Goal: Information Seeking & Learning: Learn about a topic

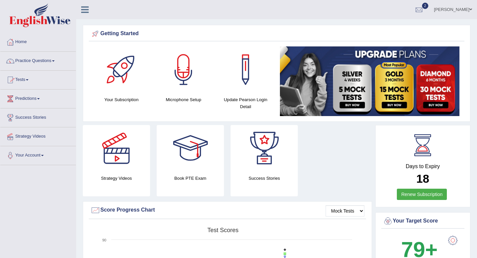
click at [30, 60] on link "Practice Questions" at bounding box center [38, 60] width 76 height 17
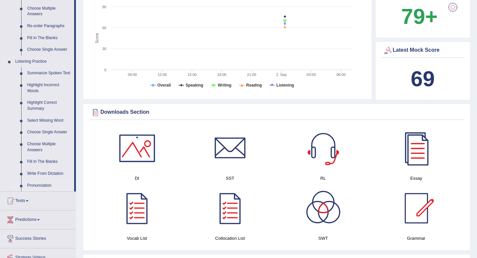
scroll to position [280, 0]
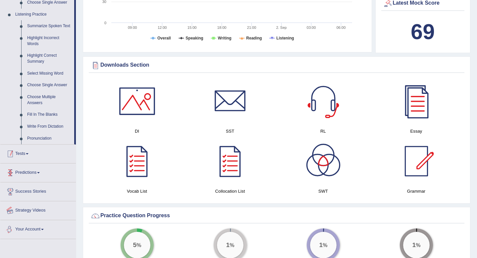
click at [26, 158] on link "Tests" at bounding box center [38, 152] width 76 height 17
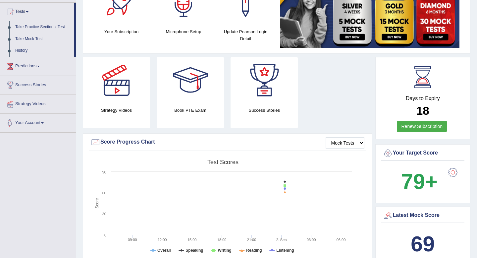
scroll to position [0, 0]
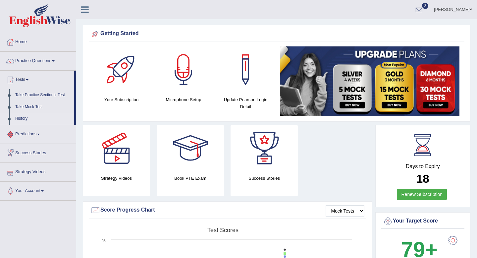
click at [24, 121] on link "History" at bounding box center [43, 119] width 62 height 12
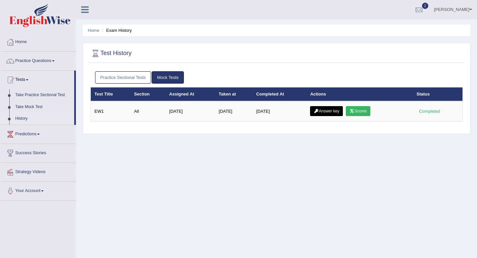
click at [167, 74] on link "Mock Tests" at bounding box center [168, 77] width 32 height 12
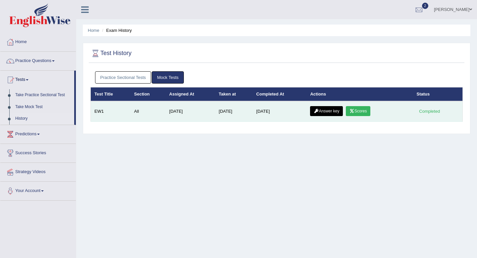
click at [359, 109] on link "Scores" at bounding box center [358, 111] width 25 height 10
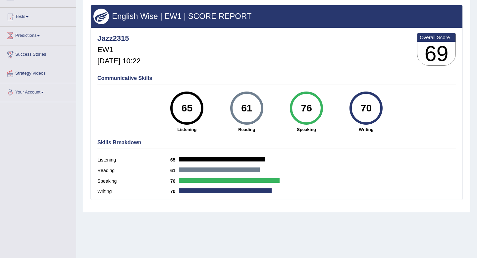
scroll to position [63, 0]
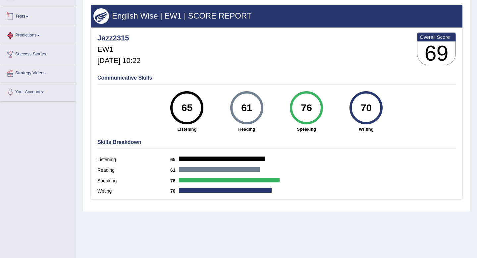
click at [34, 19] on link "Tests" at bounding box center [38, 15] width 76 height 17
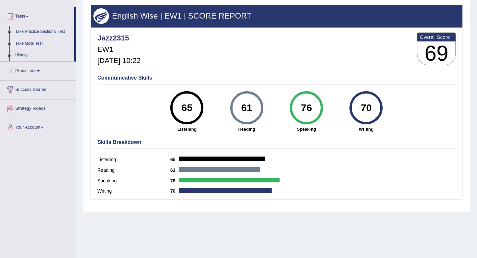
click at [29, 40] on link "Take Mock Test" at bounding box center [43, 44] width 62 height 12
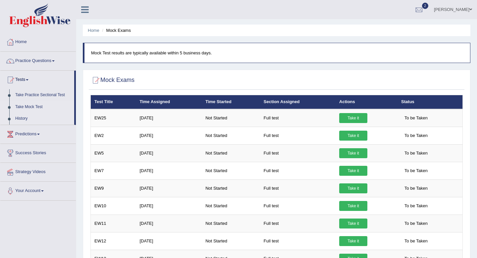
click at [20, 116] on link "History" at bounding box center [43, 119] width 62 height 12
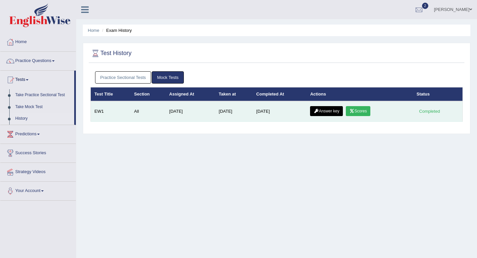
click at [337, 110] on link "Answer key" at bounding box center [326, 111] width 33 height 10
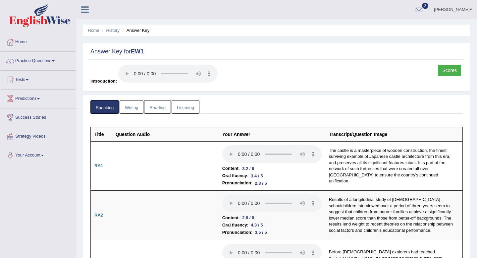
click at [132, 109] on link "Writing" at bounding box center [132, 107] width 24 height 14
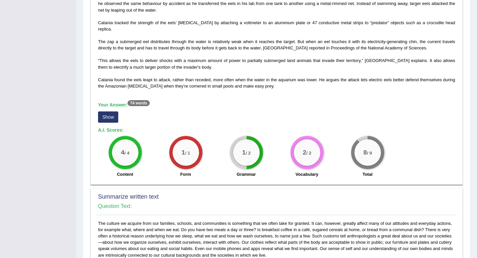
scroll to position [185, 0]
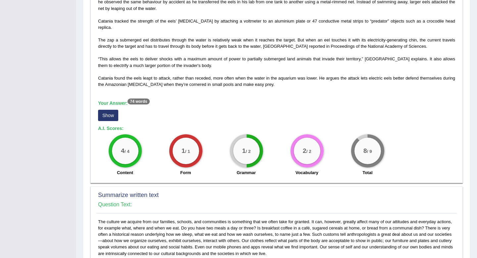
click at [110, 118] on button "Show" at bounding box center [108, 115] width 20 height 11
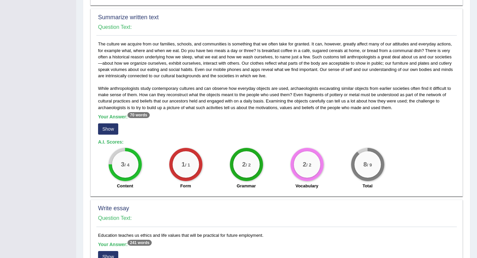
scroll to position [378, 0]
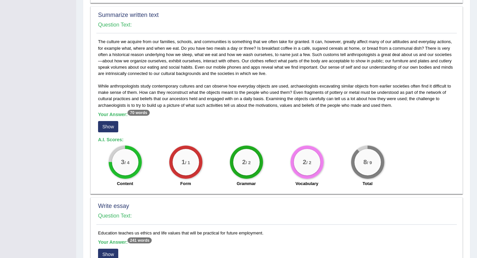
click at [108, 126] on button "Show" at bounding box center [108, 126] width 20 height 11
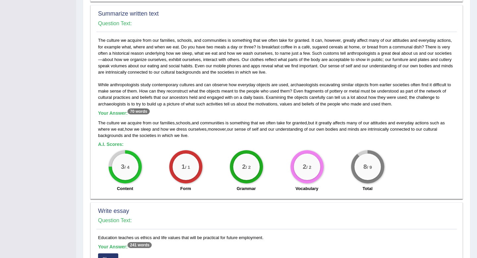
scroll to position [422, 0]
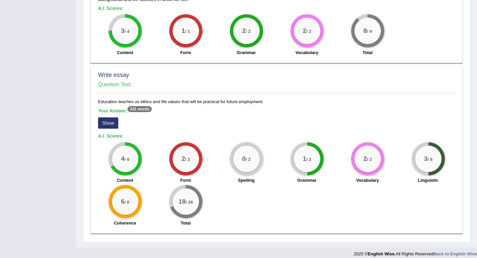
click at [113, 124] on button "Show" at bounding box center [108, 122] width 20 height 11
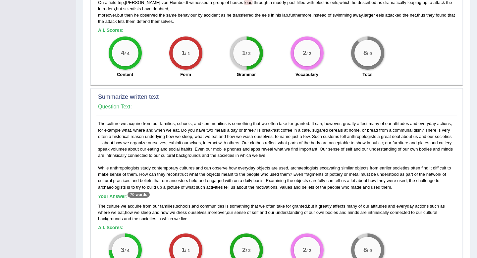
scroll to position [0, 0]
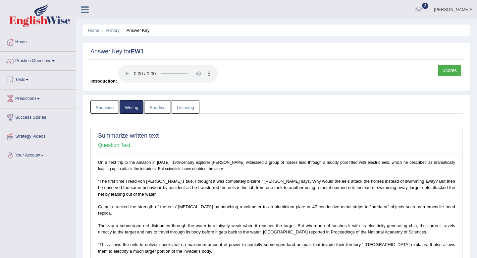
click at [155, 108] on link "Reading" at bounding box center [157, 107] width 26 height 14
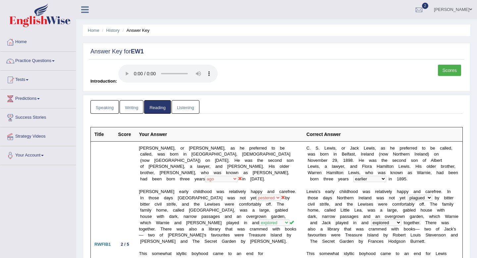
click at [190, 111] on link "Listening" at bounding box center [186, 107] width 28 height 14
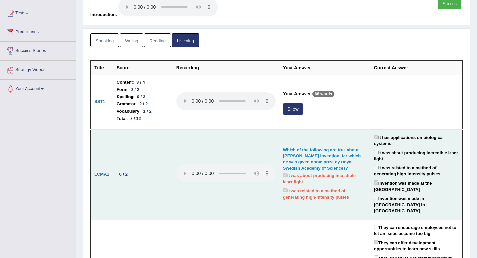
scroll to position [89, 0]
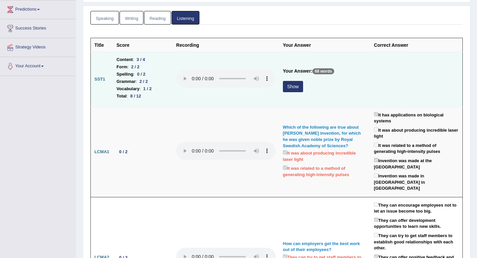
click at [287, 88] on button "Show" at bounding box center [293, 86] width 20 height 11
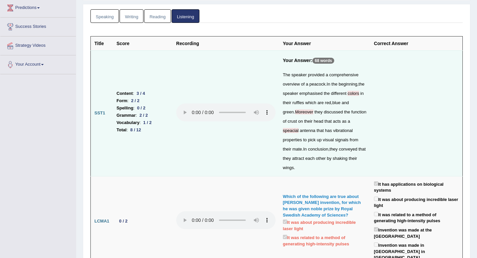
scroll to position [0, 0]
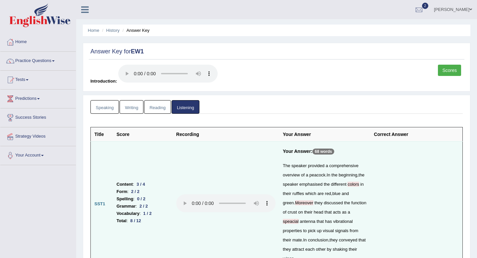
click at [451, 72] on link "Scores" at bounding box center [449, 70] width 23 height 11
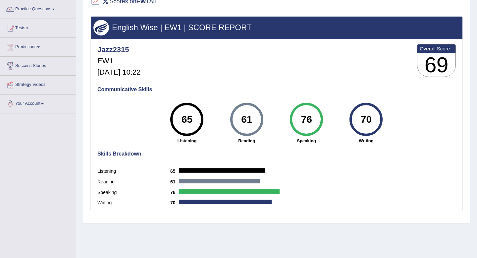
scroll to position [52, 0]
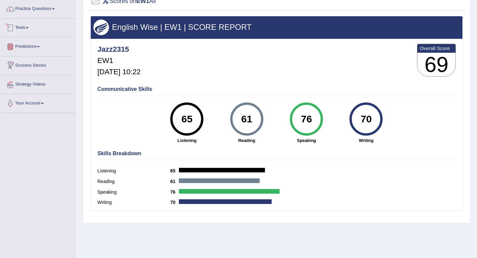
click at [27, 30] on link "Tests" at bounding box center [38, 27] width 76 height 17
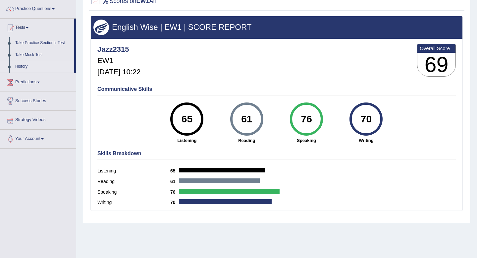
click at [24, 67] on link "History" at bounding box center [43, 67] width 62 height 12
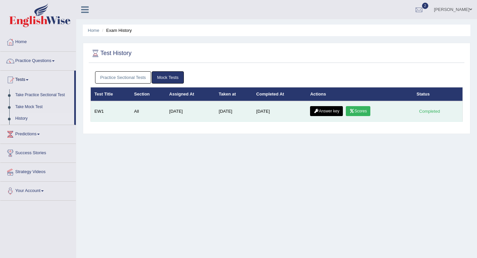
click at [347, 114] on td "Answer key Scores" at bounding box center [359, 111] width 106 height 21
click at [341, 114] on link "Answer key" at bounding box center [326, 111] width 33 height 10
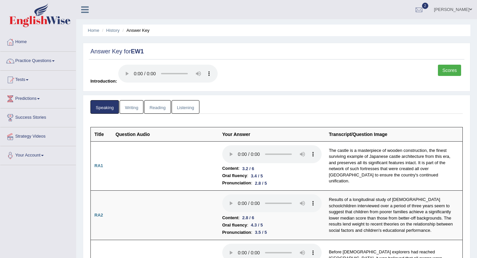
click at [134, 111] on link "Writing" at bounding box center [132, 107] width 24 height 14
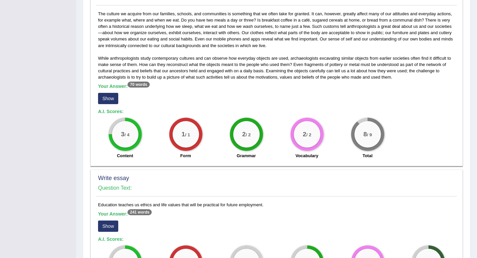
scroll to position [392, 0]
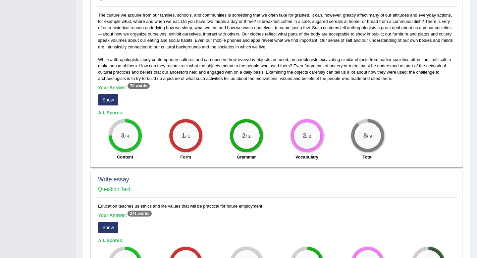
drag, startPoint x: 98, startPoint y: 206, endPoint x: 363, endPoint y: 205, distance: 264.6
copy div "Education teaches us ethics and life values that will be practical for future e…"
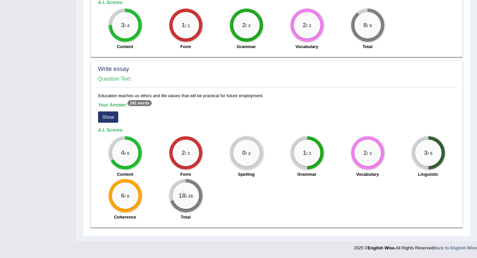
scroll to position [0, 0]
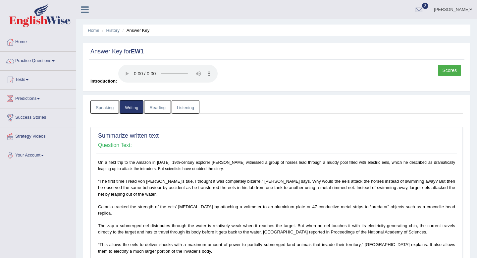
click at [159, 109] on link "Reading" at bounding box center [157, 107] width 26 height 14
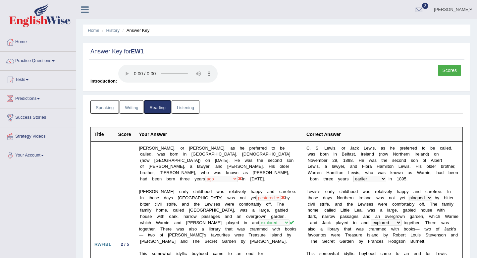
click at [184, 105] on link "Listening" at bounding box center [186, 107] width 28 height 14
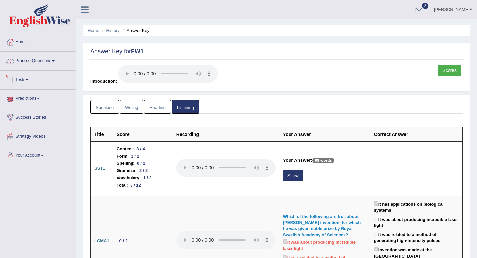
click at [21, 61] on link "Practice Questions" at bounding box center [38, 60] width 76 height 17
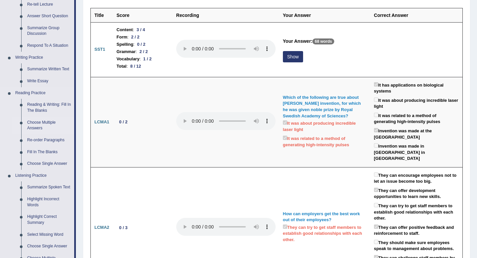
scroll to position [120, 0]
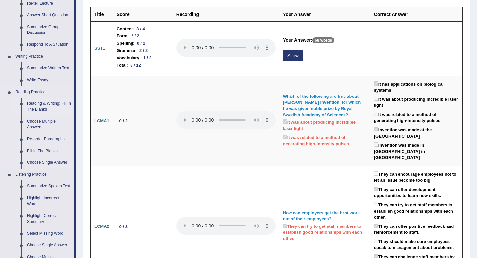
click at [38, 109] on link "Reading & Writing: Fill In The Blanks" at bounding box center [49, 107] width 50 height 18
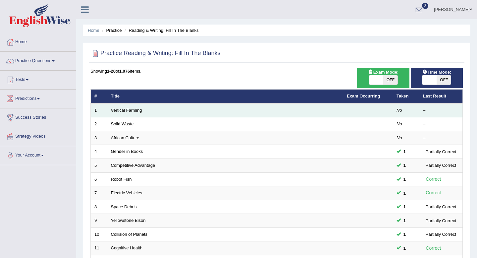
click at [122, 114] on td "Vertical Farming" at bounding box center [225, 110] width 236 height 14
click at [123, 109] on link "Vertical Farming" at bounding box center [126, 110] width 31 height 5
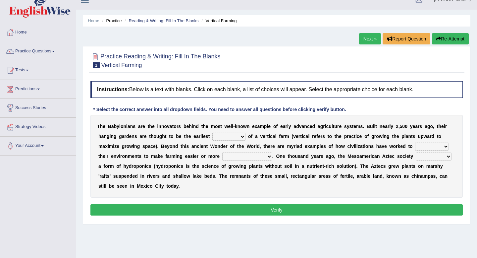
scroll to position [12, 0]
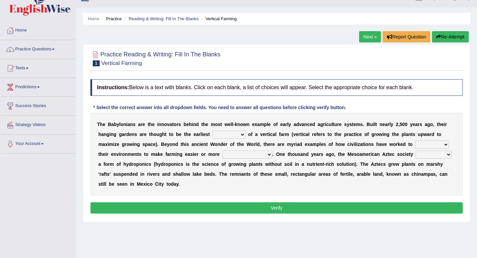
click at [221, 134] on select "prototype failure discredit protocol" at bounding box center [228, 134] width 33 height 8
select select "prototype"
click at [437, 144] on select "manipulate escape respect disarrange" at bounding box center [432, 144] width 34 height 8
click at [242, 154] on select "productive constructive connective counterproductive" at bounding box center [247, 154] width 50 height 8
click at [231, 153] on select "productive constructive connective counterproductive" at bounding box center [247, 154] width 50 height 8
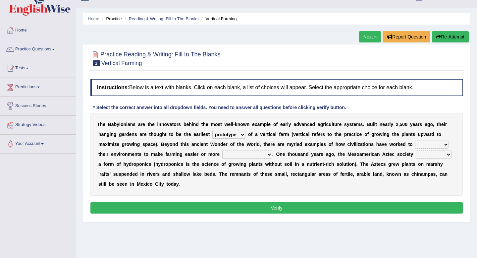
select select "productive"
click at [426, 143] on select "manipulate escape respect disarrange" at bounding box center [432, 144] width 34 height 8
select select "manipulate"
click at [434, 150] on div "T h e B a b y l o n i a n s a r e t h e i n n o v a t o r s b e h i n d t h e m…" at bounding box center [276, 154] width 372 height 83
click at [433, 154] on select "domineered volunteered pioneered engineered" at bounding box center [434, 154] width 36 height 8
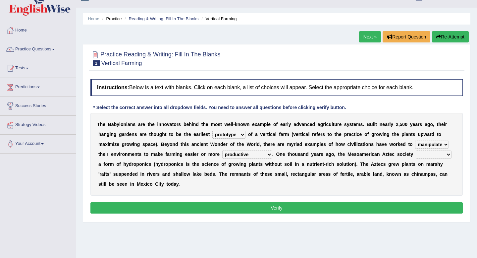
click at [440, 156] on select "domineered volunteered pioneered engineered" at bounding box center [434, 154] width 36 height 8
select select "engineered"
click at [396, 205] on button "Verify" at bounding box center [276, 207] width 372 height 11
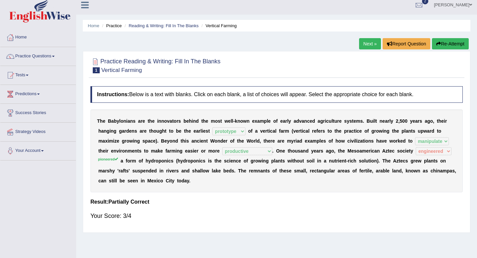
scroll to position [0, 0]
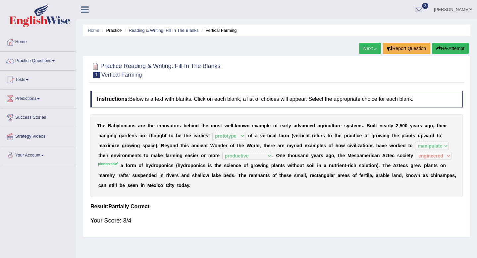
click at [362, 51] on link "Next »" at bounding box center [370, 48] width 22 height 11
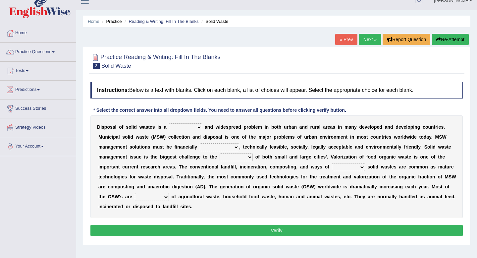
scroll to position [10, 0]
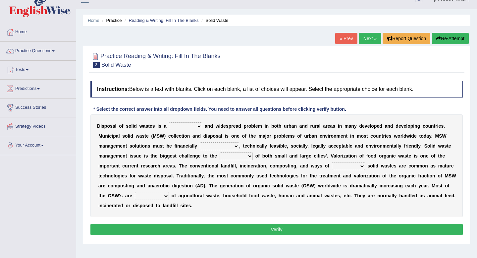
click at [186, 128] on select "slanting stinging stalling shafting" at bounding box center [185, 126] width 33 height 8
click at [215, 148] on select "unattainable sustainable objectionable treasonable" at bounding box center [219, 146] width 39 height 8
select select "sustainable"
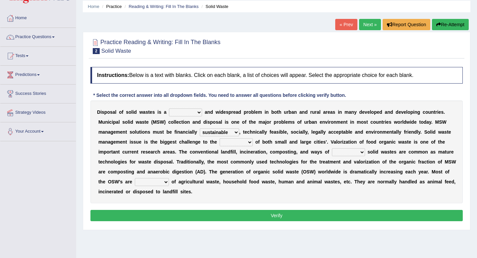
scroll to position [29, 0]
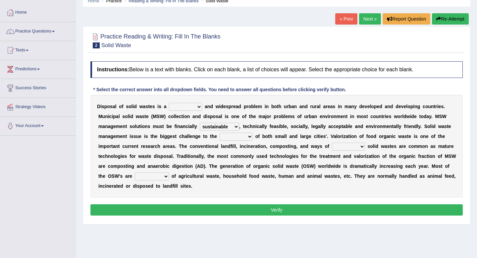
click at [245, 136] on select "plants culture authorities history" at bounding box center [236, 136] width 33 height 8
select select "authorities"
click at [344, 147] on select "reserving preserving deserving handling" at bounding box center [348, 146] width 33 height 8
select select "handling"
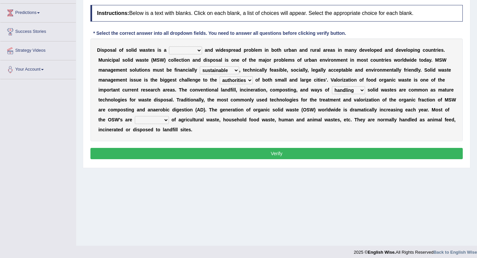
scroll to position [89, 0]
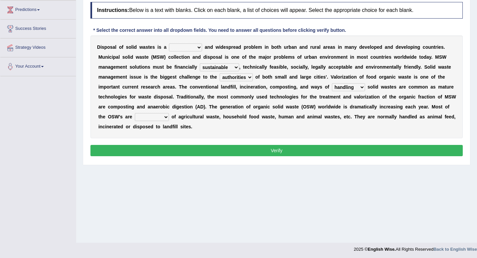
click at [160, 117] on select "composed disposed composing disposing" at bounding box center [152, 117] width 34 height 8
select select "composing"
click at [179, 46] on select "slanting stinging stalling shafting" at bounding box center [185, 47] width 33 height 8
select select "shafting"
click at [209, 149] on button "Verify" at bounding box center [276, 150] width 372 height 11
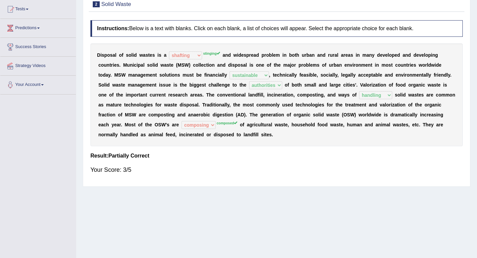
scroll to position [0, 0]
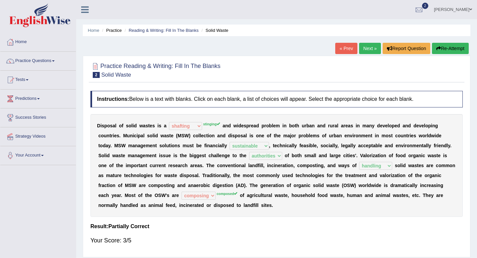
click at [450, 50] on button "Re-Attempt" at bounding box center [450, 48] width 37 height 11
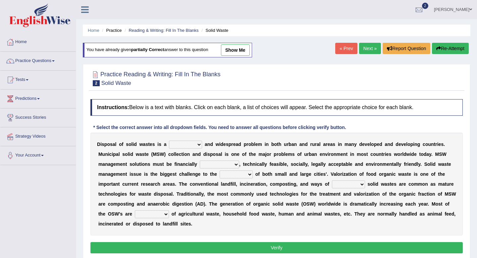
click at [145, 214] on select "composed disposed composing disposing" at bounding box center [152, 214] width 34 height 8
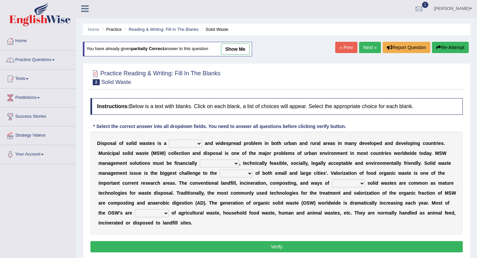
scroll to position [5, 0]
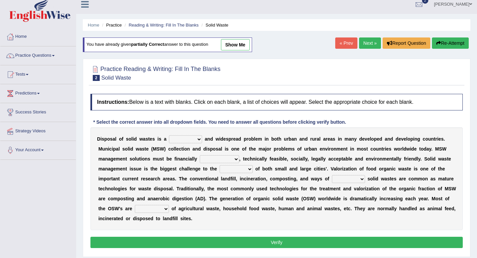
click at [230, 41] on link "show me" at bounding box center [235, 44] width 29 height 11
select select "shafting"
select select "sustainable"
select select "authorities"
select select "handling"
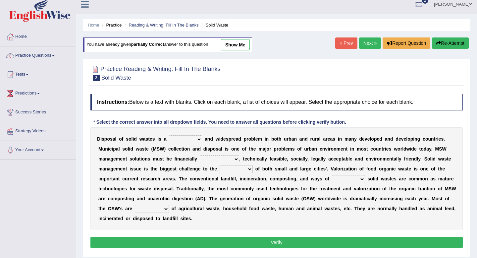
select select "composing"
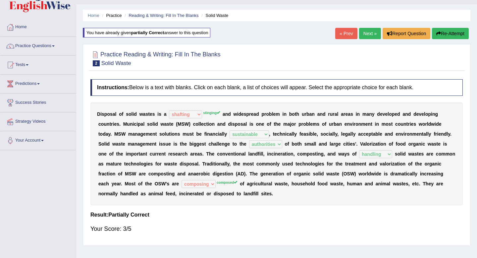
scroll to position [0, 0]
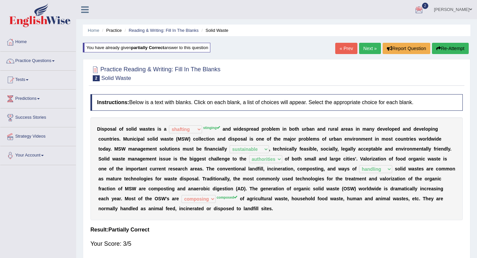
drag, startPoint x: 447, startPoint y: 91, endPoint x: 402, endPoint y: 7, distance: 95.4
click at [439, 71] on div "Practice Reading & Writing: Fill In The Blanks 2 Solid Waste Instructions: Belo…" at bounding box center [277, 159] width 388 height 201
click at [30, 63] on link "Practice Questions" at bounding box center [38, 60] width 76 height 17
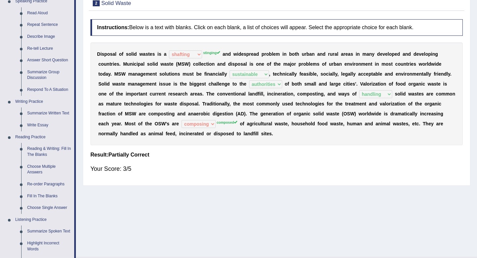
scroll to position [192, 0]
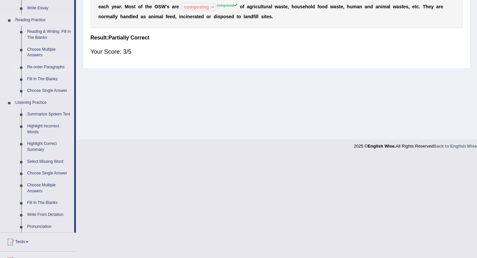
click at [33, 69] on link "Re-order Paragraphs" at bounding box center [49, 67] width 50 height 12
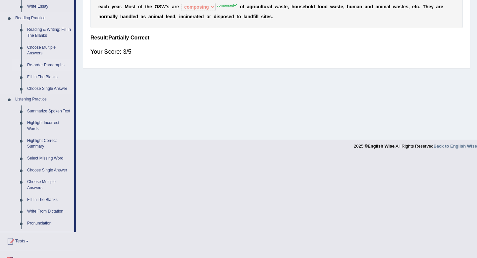
scroll to position [90, 0]
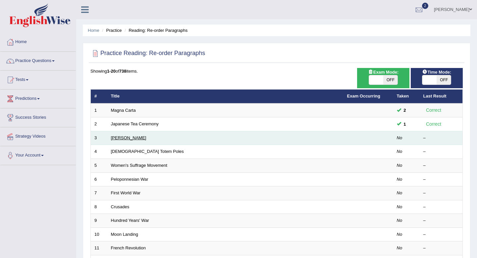
click at [122, 140] on link "[PERSON_NAME]" at bounding box center [128, 137] width 35 height 5
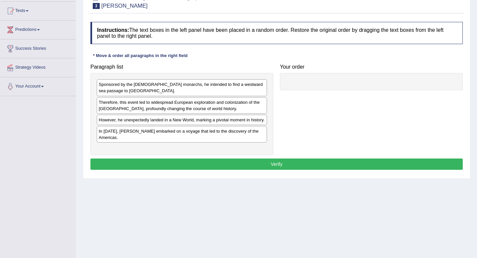
scroll to position [69, 0]
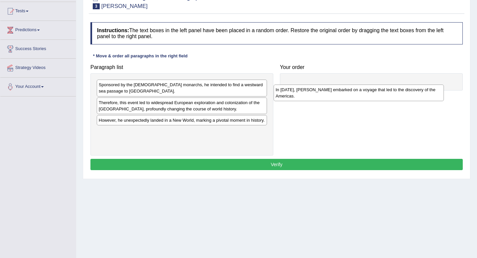
drag, startPoint x: 118, startPoint y: 143, endPoint x: 300, endPoint y: 91, distance: 189.7
click at [300, 91] on div "In [DATE], [PERSON_NAME] embarked on a voyage that led to the discovery of the …" at bounding box center [359, 92] width 170 height 17
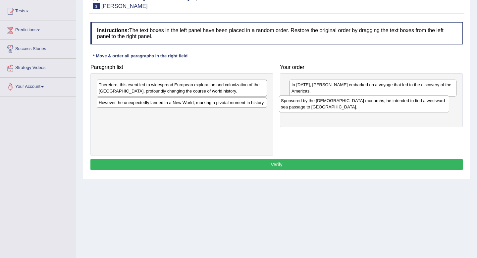
drag, startPoint x: 154, startPoint y: 86, endPoint x: 336, endPoint y: 102, distance: 182.9
click at [336, 102] on div "Sponsored by the [DEMOGRAPHIC_DATA] monarchs, he intended to find a westward se…" at bounding box center [364, 103] width 170 height 17
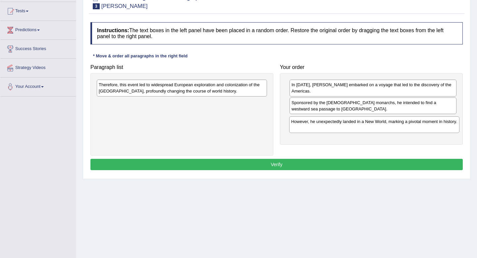
drag, startPoint x: 154, startPoint y: 104, endPoint x: 346, endPoint y: 123, distance: 193.4
click at [346, 123] on div "However, he unexpectedly landed in a New World, marking a pivotal moment in his…" at bounding box center [374, 124] width 170 height 17
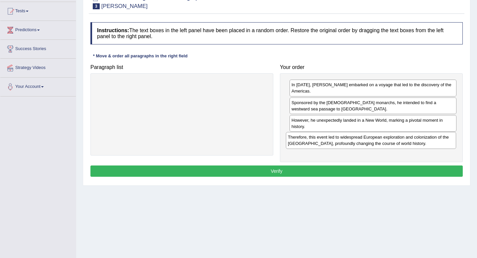
drag, startPoint x: 155, startPoint y: 85, endPoint x: 344, endPoint y: 137, distance: 196.5
click at [344, 137] on div "Therefore, this event led to widespread European exploration and colonization o…" at bounding box center [371, 140] width 170 height 17
click at [280, 171] on button "Verify" at bounding box center [276, 170] width 372 height 11
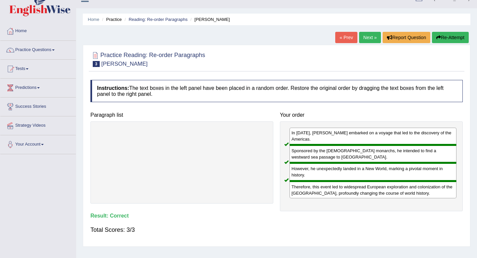
scroll to position [0, 0]
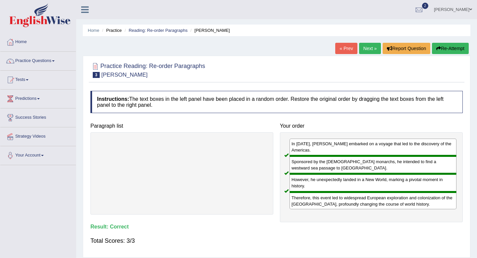
click at [365, 50] on link "Next »" at bounding box center [370, 48] width 22 height 11
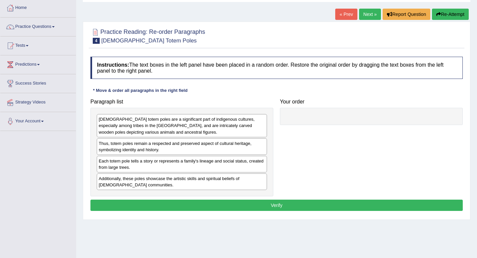
scroll to position [34, 0]
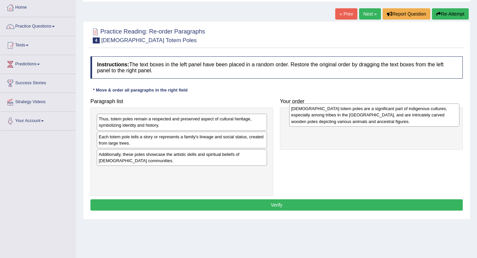
drag, startPoint x: 149, startPoint y: 125, endPoint x: 339, endPoint y: 114, distance: 189.8
click at [339, 114] on div "[DEMOGRAPHIC_DATA] totem poles are a significant part of indigenous cultures, e…" at bounding box center [374, 114] width 170 height 23
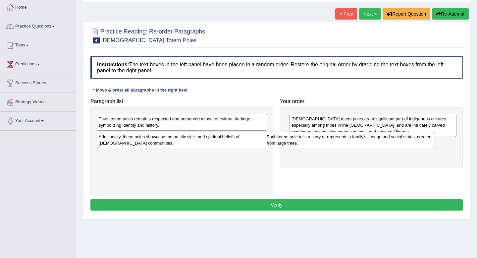
drag, startPoint x: 182, startPoint y: 140, endPoint x: 350, endPoint y: 140, distance: 167.9
click at [350, 140] on div "Each totem pole tells a story or represents a family's lineage and social statu…" at bounding box center [350, 139] width 170 height 17
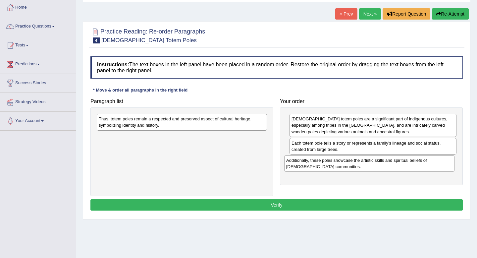
drag, startPoint x: 212, startPoint y: 142, endPoint x: 399, endPoint y: 166, distance: 188.9
click at [399, 166] on div "Additionally, these poles showcase the artistic skills and spiritual beliefs of…" at bounding box center [369, 163] width 170 height 17
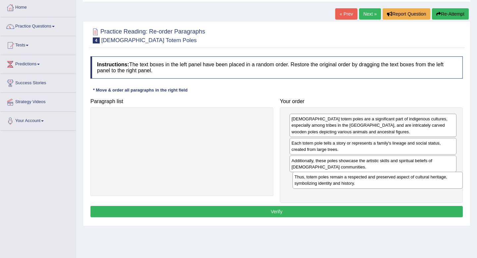
drag, startPoint x: 229, startPoint y: 117, endPoint x: 425, endPoint y: 175, distance: 204.2
click at [425, 175] on div "Thus, totem poles remain a respected and preserved aspect of cultural heritage,…" at bounding box center [377, 180] width 170 height 17
click at [381, 211] on button "Verify" at bounding box center [276, 211] width 372 height 11
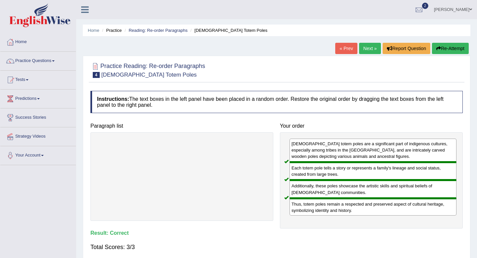
scroll to position [41, 0]
